Goal: Find specific page/section: Find specific page/section

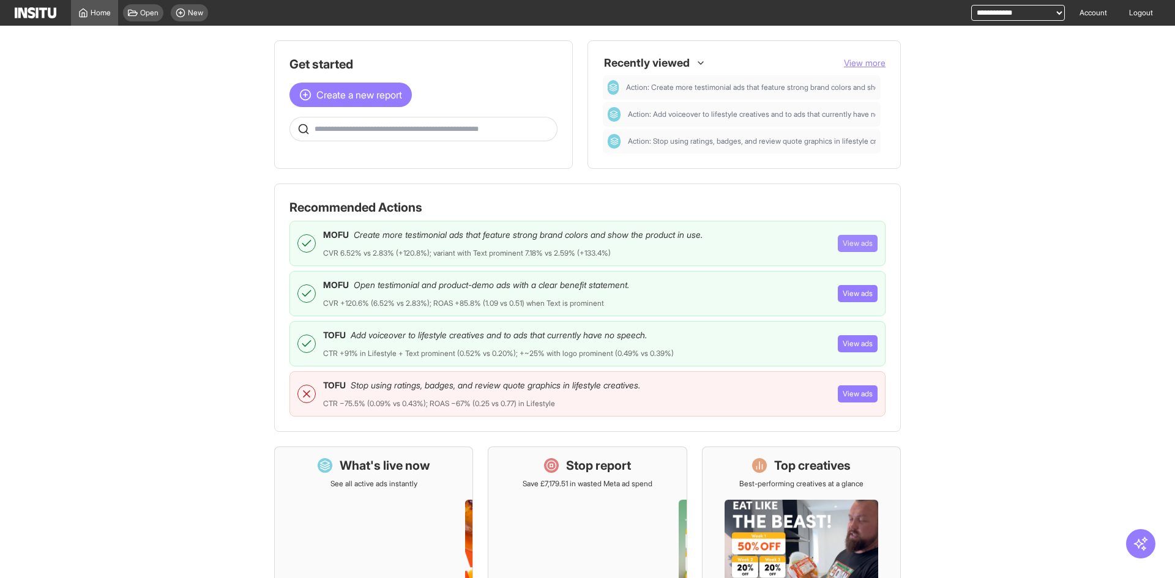
click at [859, 247] on button "View ads" at bounding box center [858, 243] width 40 height 17
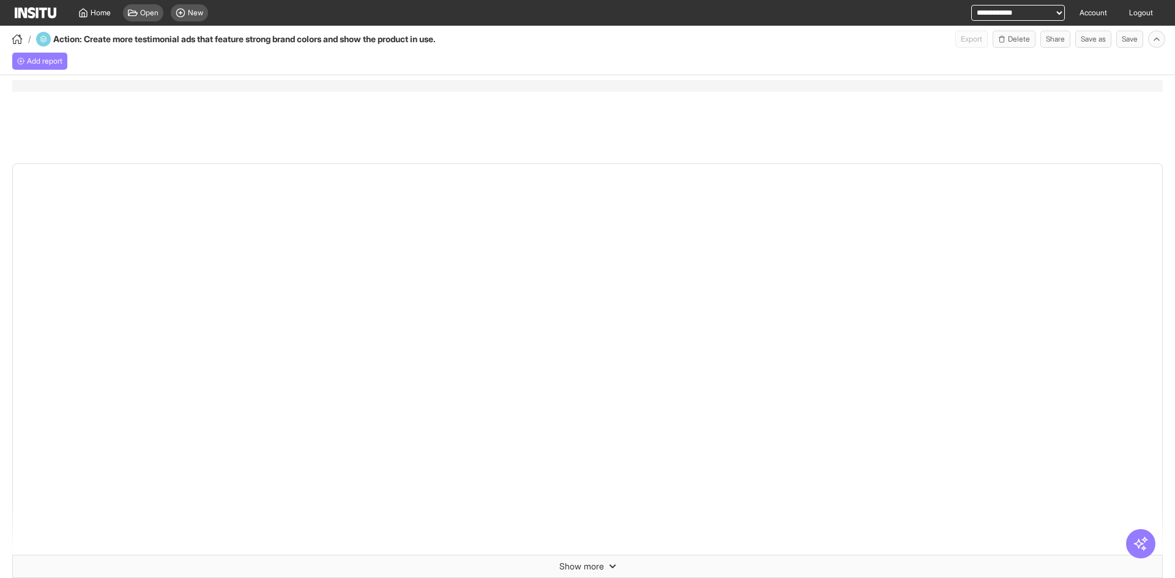
select select "**"
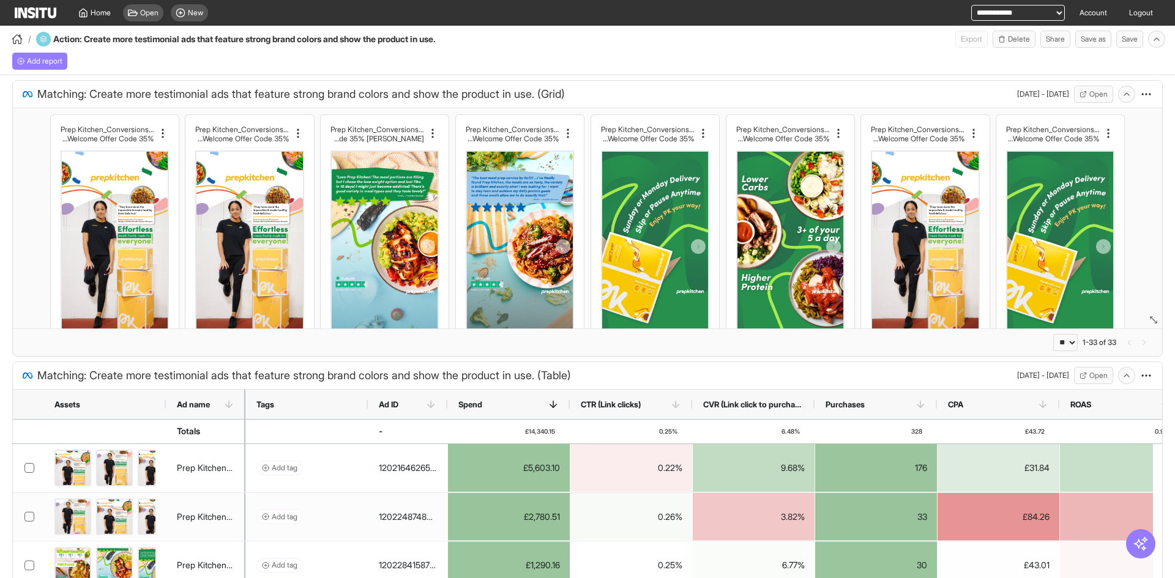
click at [11, 43] on div "button" at bounding box center [17, 39] width 15 height 15
